Goal: Check status: Check status

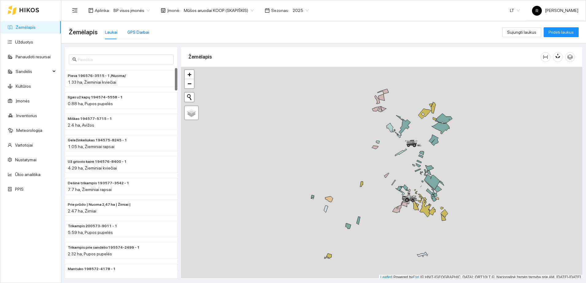
click at [141, 29] on div "GPS Darbai" at bounding box center [138, 32] width 22 height 7
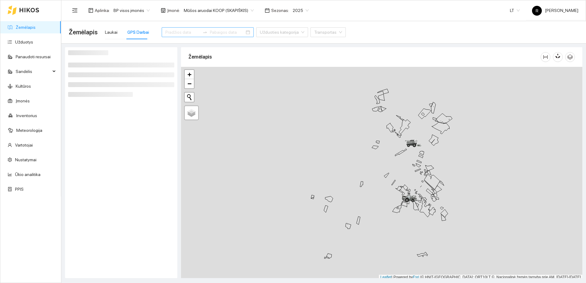
click at [176, 32] on input at bounding box center [182, 32] width 35 height 7
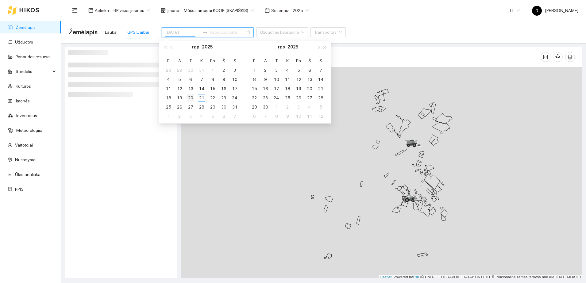
type input "[DATE]"
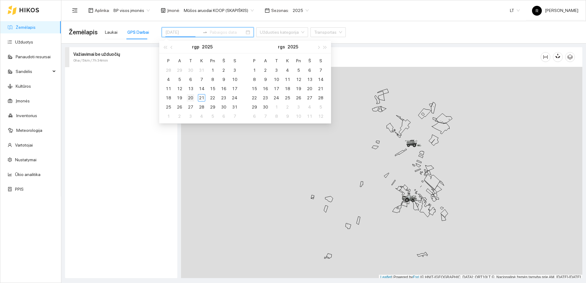
click at [191, 96] on div "20" at bounding box center [190, 97] width 7 height 7
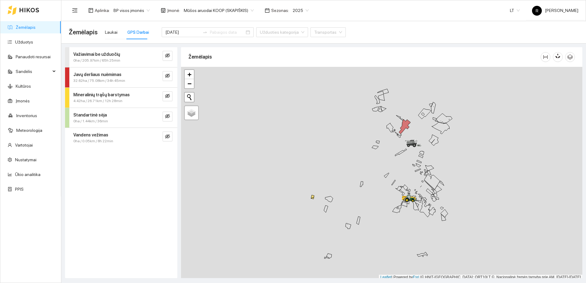
click at [103, 77] on span "Javų derliaus nuėmimas" at bounding box center [97, 74] width 48 height 7
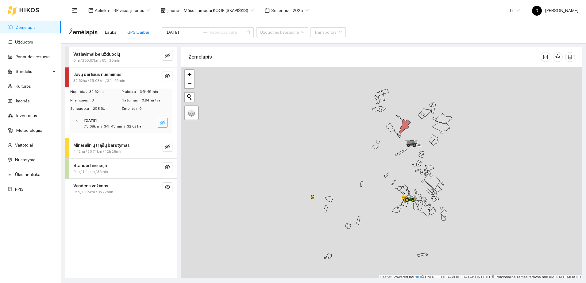
click at [163, 123] on icon "eye-invisible" at bounding box center [162, 122] width 1 height 1
click at [76, 119] on div at bounding box center [78, 121] width 7 height 7
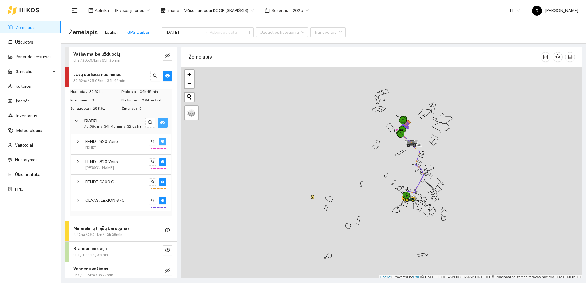
click at [161, 143] on icon "eye" at bounding box center [163, 142] width 4 height 4
click at [161, 164] on icon "eye" at bounding box center [163, 162] width 4 height 4
click at [159, 185] on button "button" at bounding box center [162, 182] width 7 height 7
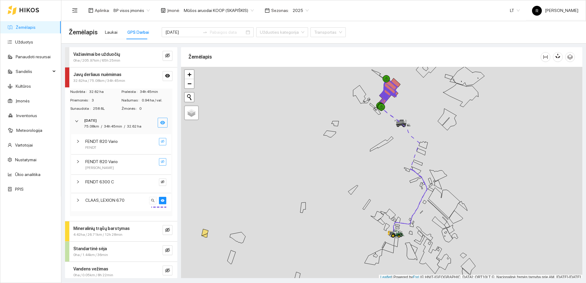
scroll to position [2, 0]
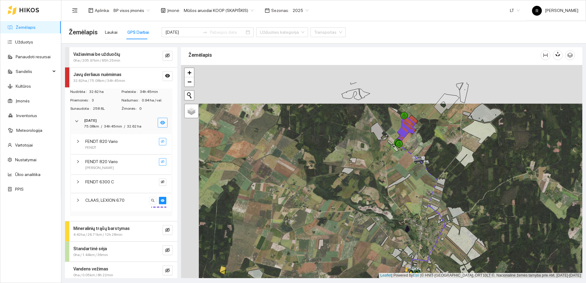
drag, startPoint x: 389, startPoint y: 134, endPoint x: 409, endPoint y: 173, distance: 44.1
click at [407, 177] on div at bounding box center [381, 171] width 401 height 213
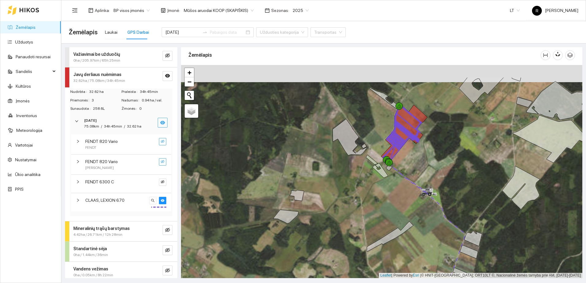
drag, startPoint x: 408, startPoint y: 150, endPoint x: 408, endPoint y: 183, distance: 33.8
click at [408, 183] on div at bounding box center [381, 171] width 401 height 213
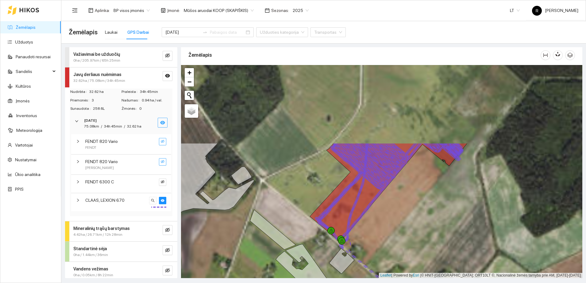
drag, startPoint x: 397, startPoint y: 124, endPoint x: 414, endPoint y: 217, distance: 94.1
click at [414, 217] on div at bounding box center [381, 171] width 401 height 213
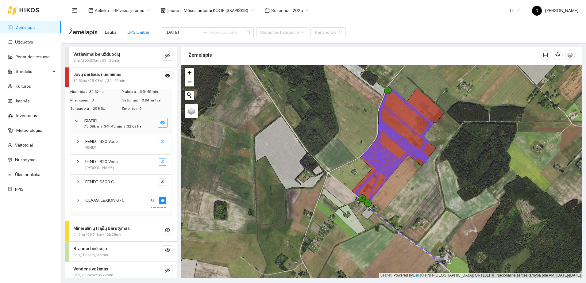
click at [77, 202] on icon "right" at bounding box center [78, 201] width 4 height 4
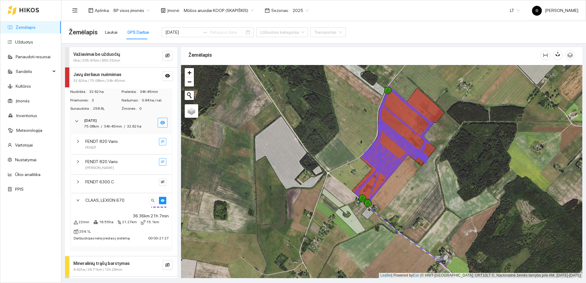
click at [79, 184] on icon "right" at bounding box center [78, 182] width 4 height 4
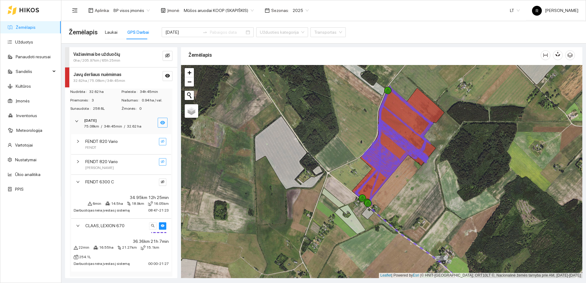
click at [79, 164] on icon "right" at bounding box center [78, 162] width 4 height 4
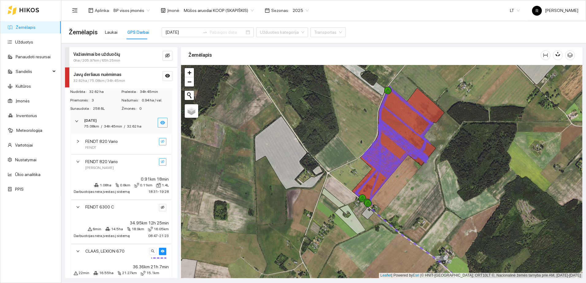
click at [78, 143] on icon "right" at bounding box center [78, 142] width 4 height 4
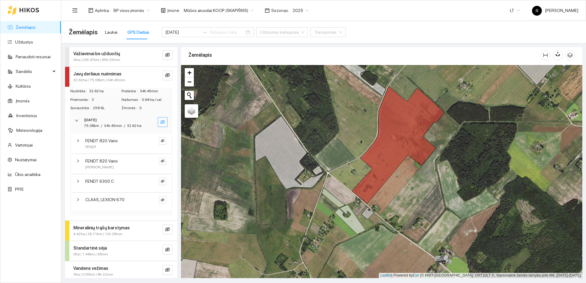
scroll to position [0, 0]
click at [161, 183] on icon "eye-invisible" at bounding box center [163, 181] width 4 height 3
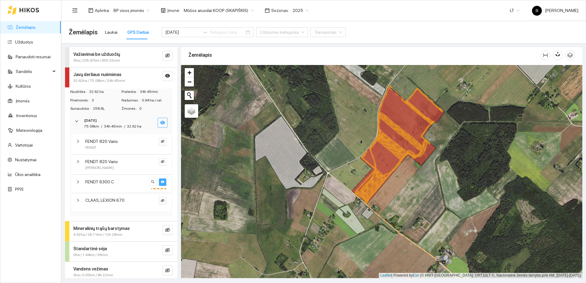
drag, startPoint x: 73, startPoint y: 190, endPoint x: 78, endPoint y: 188, distance: 5.2
click at [75, 187] on div "FENDT 6300 C" at bounding box center [121, 184] width 100 height 18
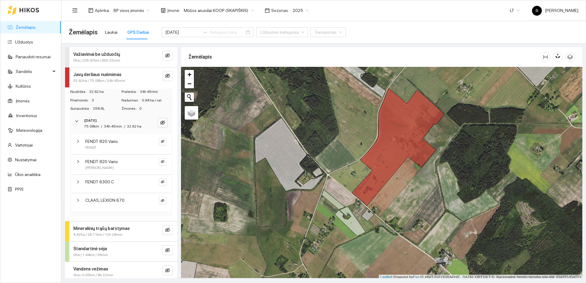
scroll to position [2, 0]
